Goal: Task Accomplishment & Management: Manage account settings

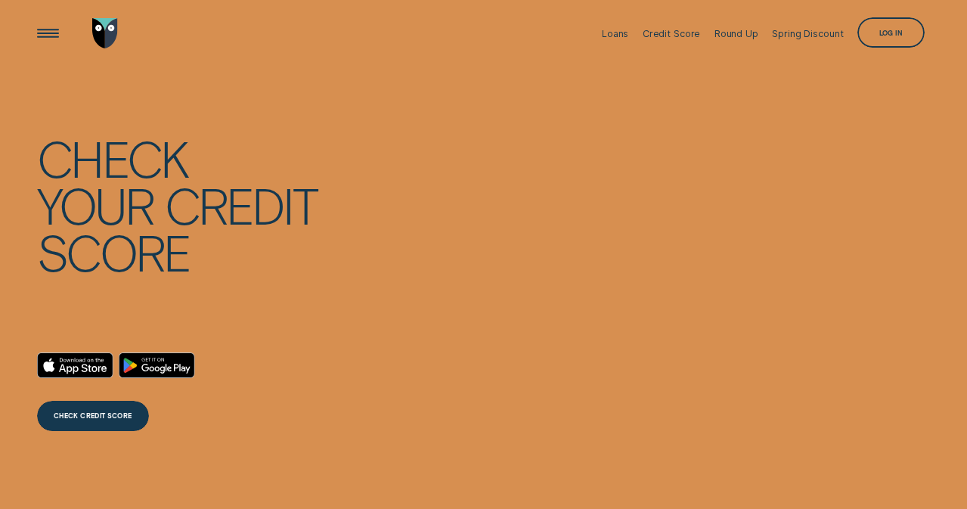
click at [892, 34] on div "Log in" at bounding box center [890, 34] width 23 height 6
click at [886, 26] on div "Log in" at bounding box center [891, 32] width 67 height 30
click at [894, 41] on div "Log in" at bounding box center [891, 32] width 67 height 30
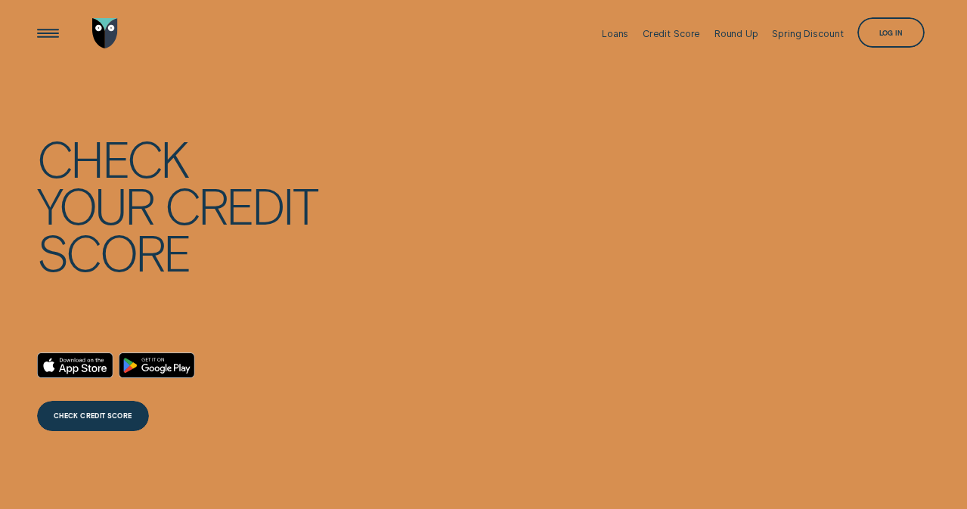
click at [894, 41] on div "Log in" at bounding box center [891, 32] width 67 height 30
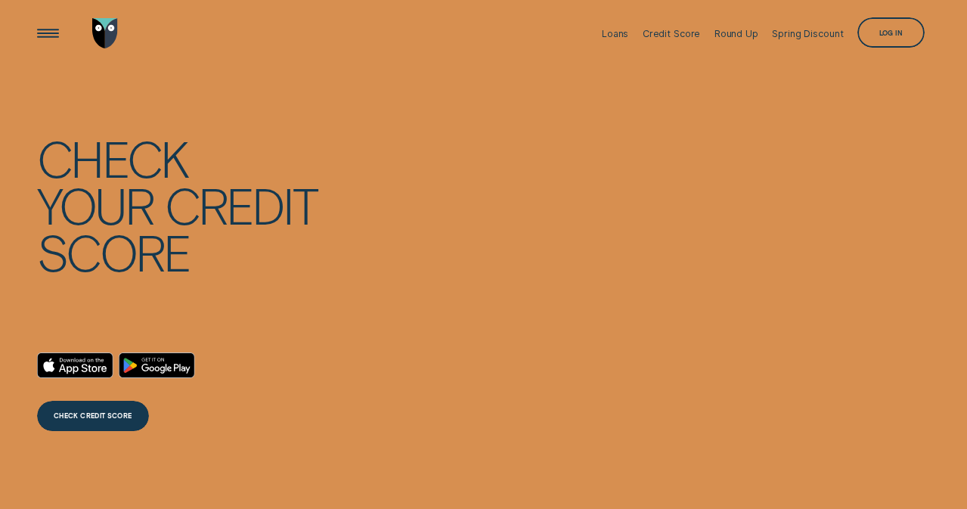
click at [894, 41] on div "Log in" at bounding box center [891, 32] width 67 height 30
click at [877, 31] on div "Log in" at bounding box center [891, 32] width 67 height 30
